Goal: Transaction & Acquisition: Purchase product/service

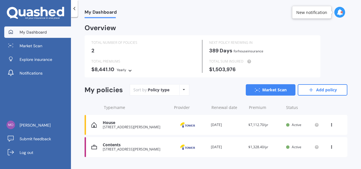
click at [296, 124] on span "Active" at bounding box center [297, 124] width 10 height 5
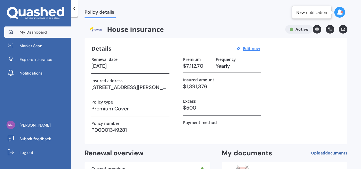
click at [33, 32] on span "My Dashboard" at bounding box center [33, 32] width 27 height 6
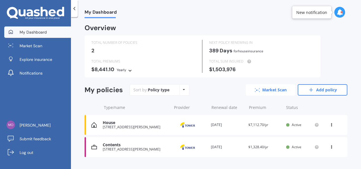
click at [267, 90] on link "Market Scan" at bounding box center [271, 89] width 50 height 11
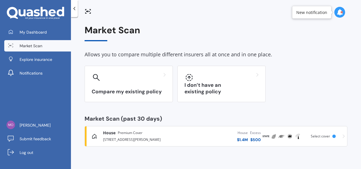
click at [188, 133] on div "House $ 1.4M Excess $ 500" at bounding box center [219, 136] width 85 height 17
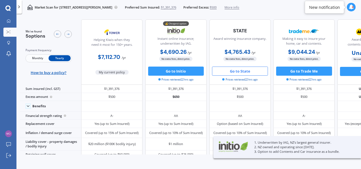
click at [236, 70] on button "Go to State" at bounding box center [240, 70] width 56 height 9
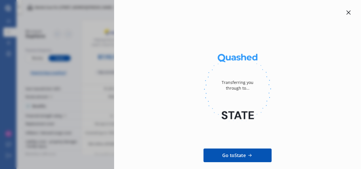
click at [347, 11] on icon at bounding box center [349, 12] width 5 height 5
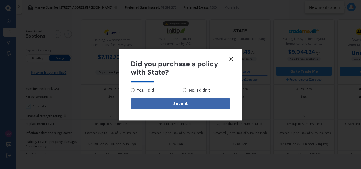
click at [230, 61] on icon at bounding box center [231, 58] width 7 height 7
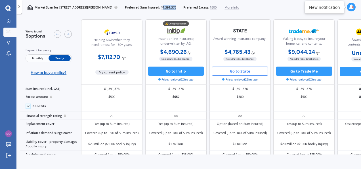
drag, startPoint x: 199, startPoint y: 7, endPoint x: 182, endPoint y: 7, distance: 16.8
click at [182, 7] on div "Preferred Sum Insured: $1,391,376 Preferred Excess: $500 More info" at bounding box center [182, 7] width 115 height 5
copy span "1,391,376"
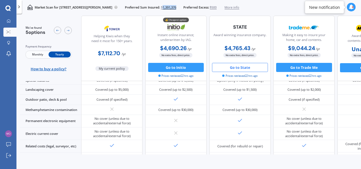
scroll to position [158, 0]
